Goal: Find specific page/section: Find specific page/section

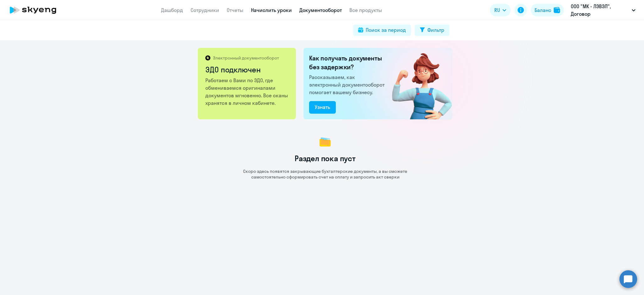
click at [271, 10] on link "Начислить уроки" at bounding box center [271, 10] width 41 height 6
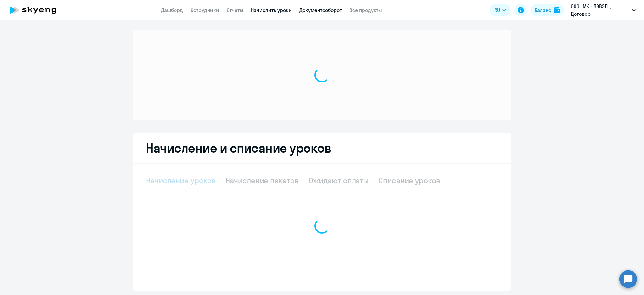
click at [303, 9] on link "Документооборот" at bounding box center [320, 10] width 42 height 6
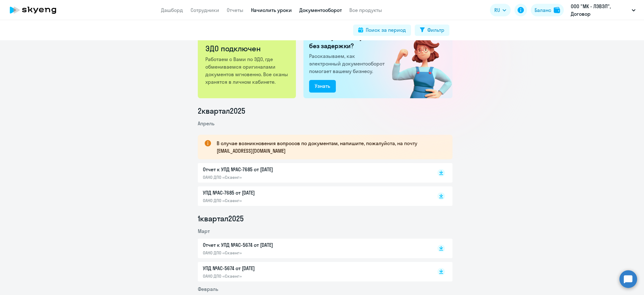
scroll to position [19, 0]
